Goal: Find specific page/section: Find specific page/section

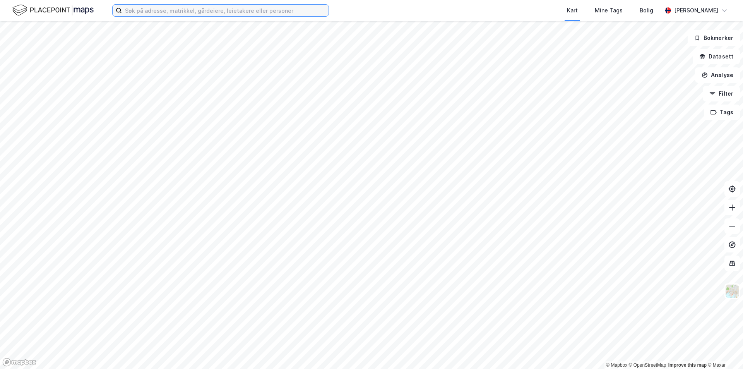
click at [173, 9] on input at bounding box center [225, 11] width 207 height 12
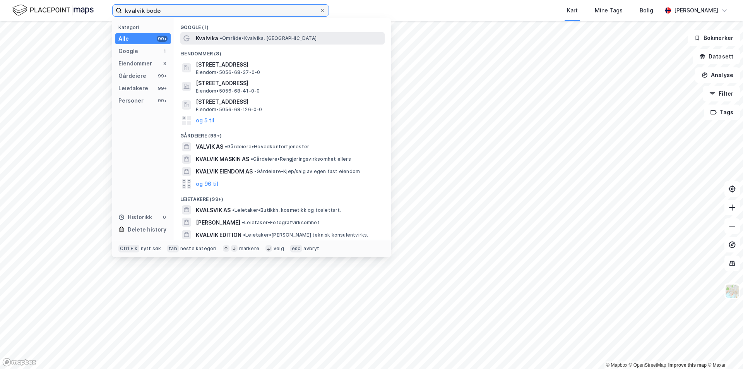
type input "kvalvik bodø"
click at [240, 40] on span "• Område • [GEOGRAPHIC_DATA], [GEOGRAPHIC_DATA]" at bounding box center [268, 38] width 97 height 6
